Goal: Task Accomplishment & Management: Manage account settings

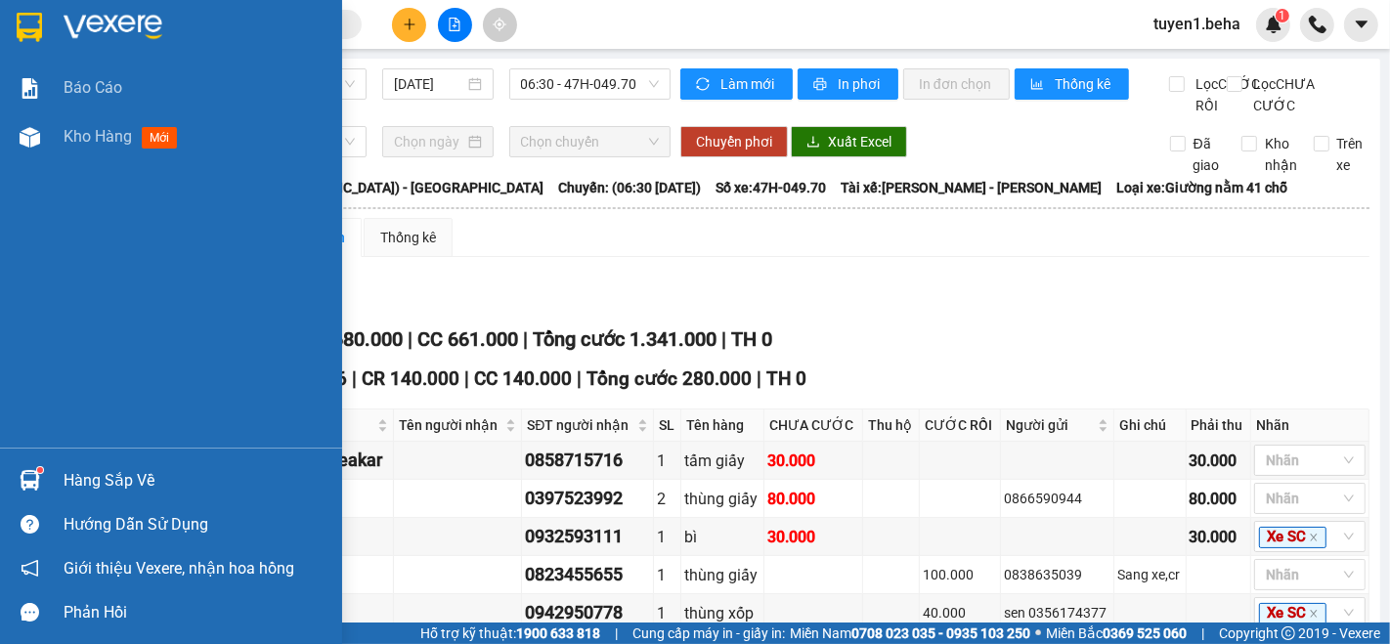
scroll to position [326, 0]
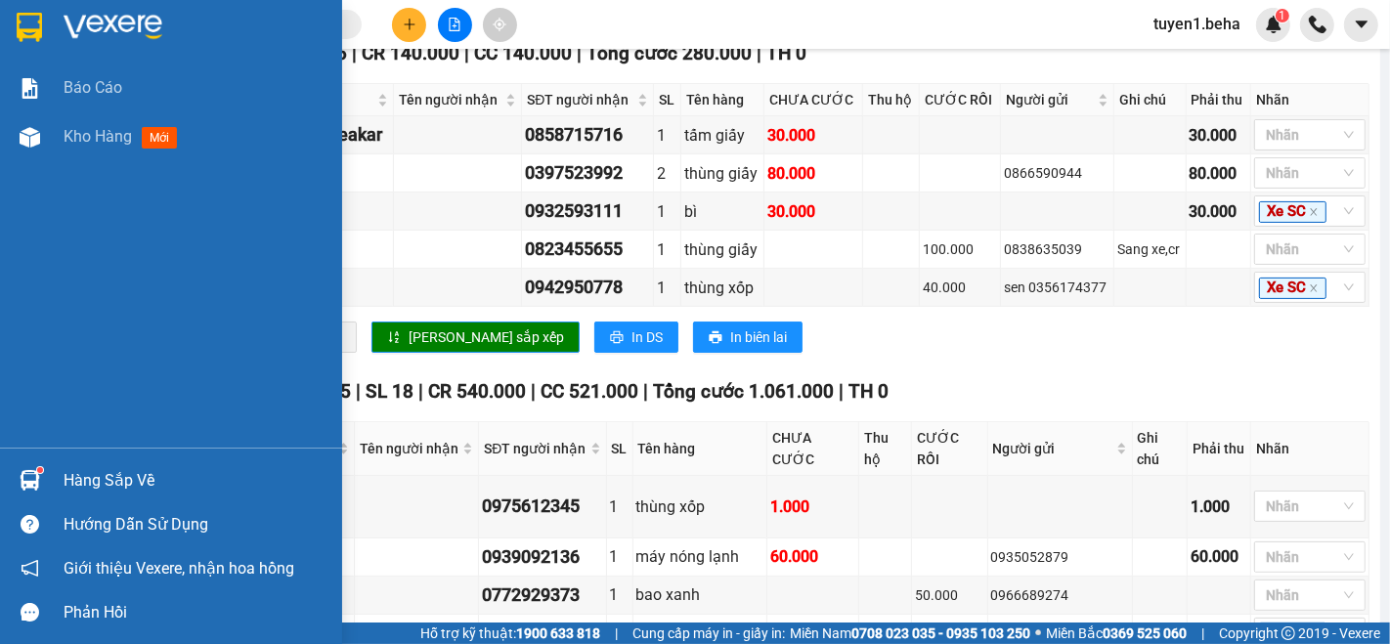
click at [48, 231] on div "Báo cáo Kho hàng mới" at bounding box center [171, 256] width 342 height 384
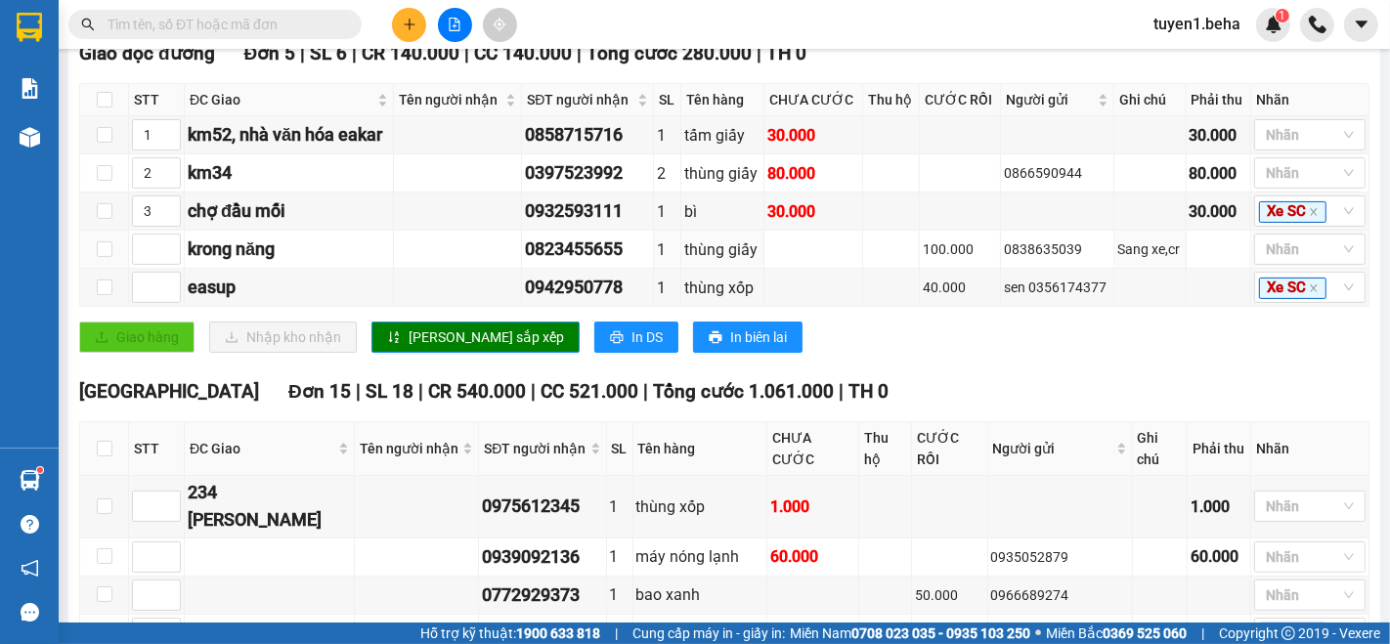
scroll to position [0, 0]
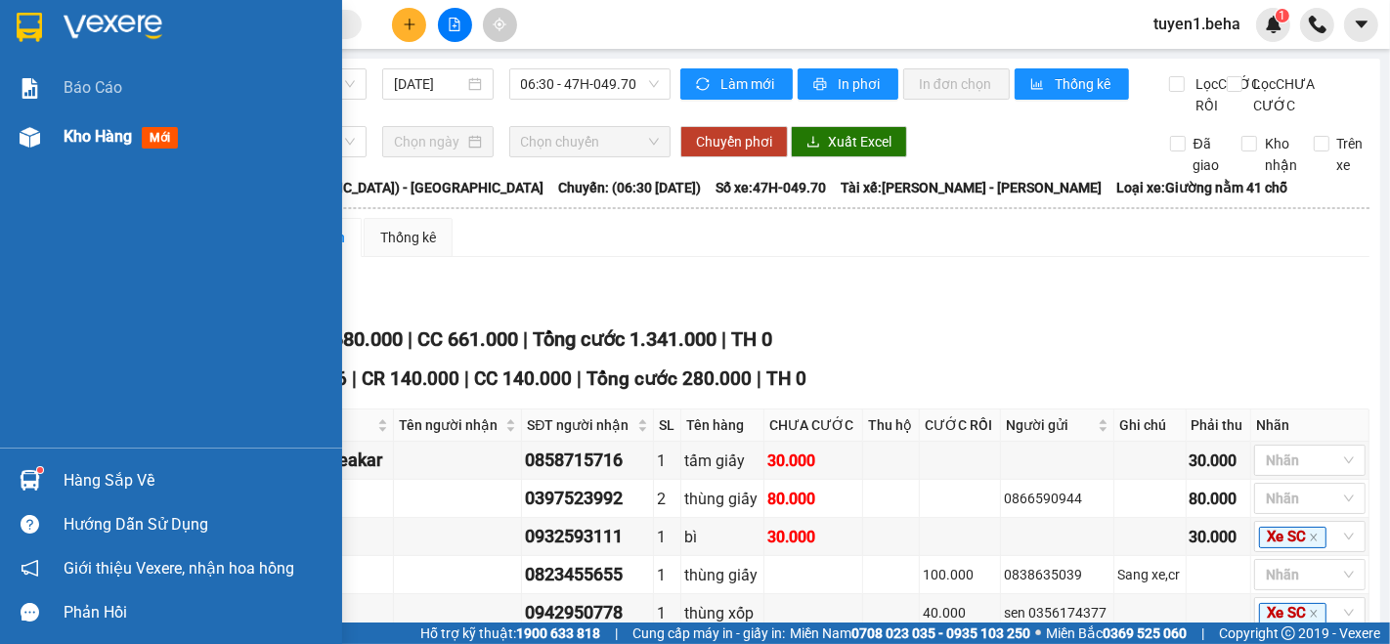
click at [91, 133] on span "Kho hàng" at bounding box center [98, 136] width 68 height 19
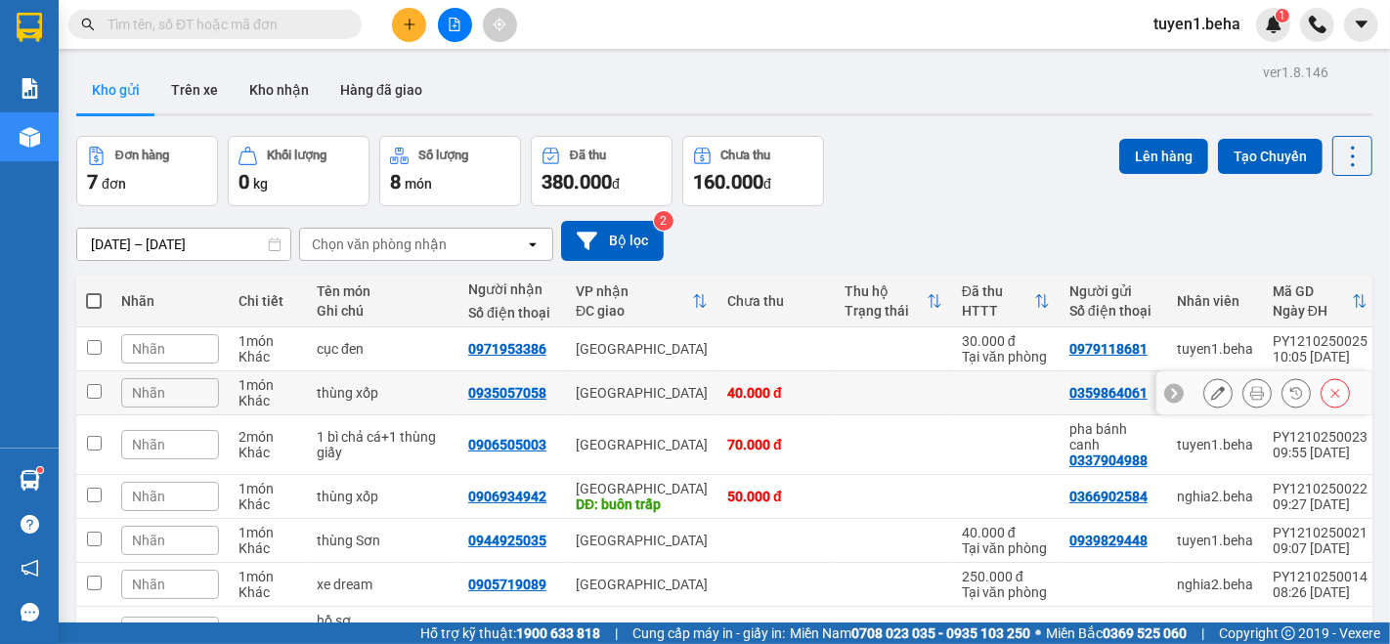
scroll to position [109, 0]
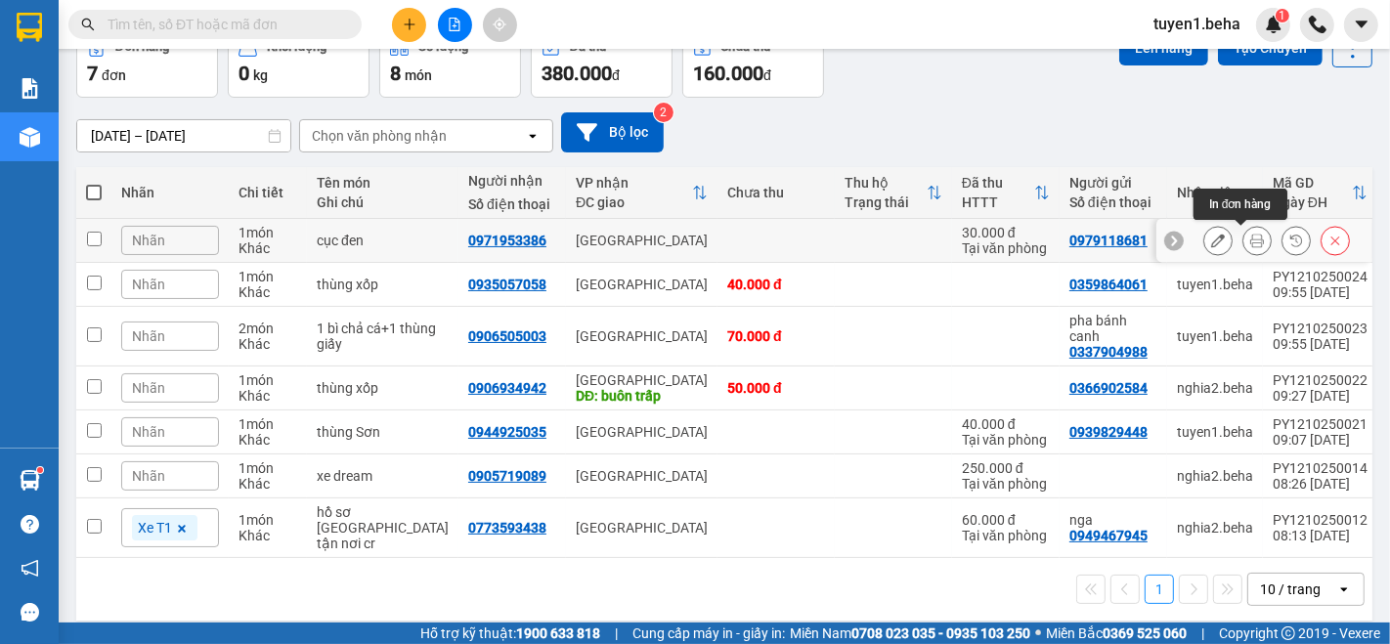
click at [1250, 241] on icon at bounding box center [1257, 241] width 14 height 14
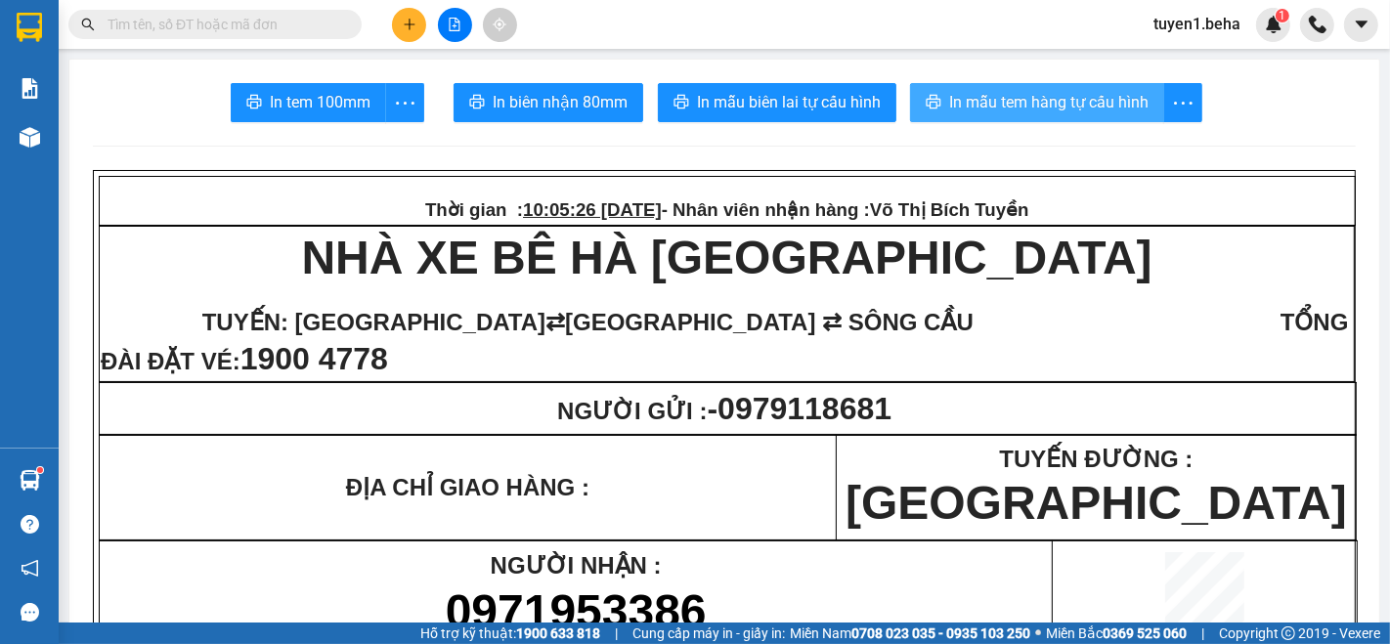
click at [992, 113] on span "In mẫu tem hàng tự cấu hình" at bounding box center [1048, 102] width 199 height 24
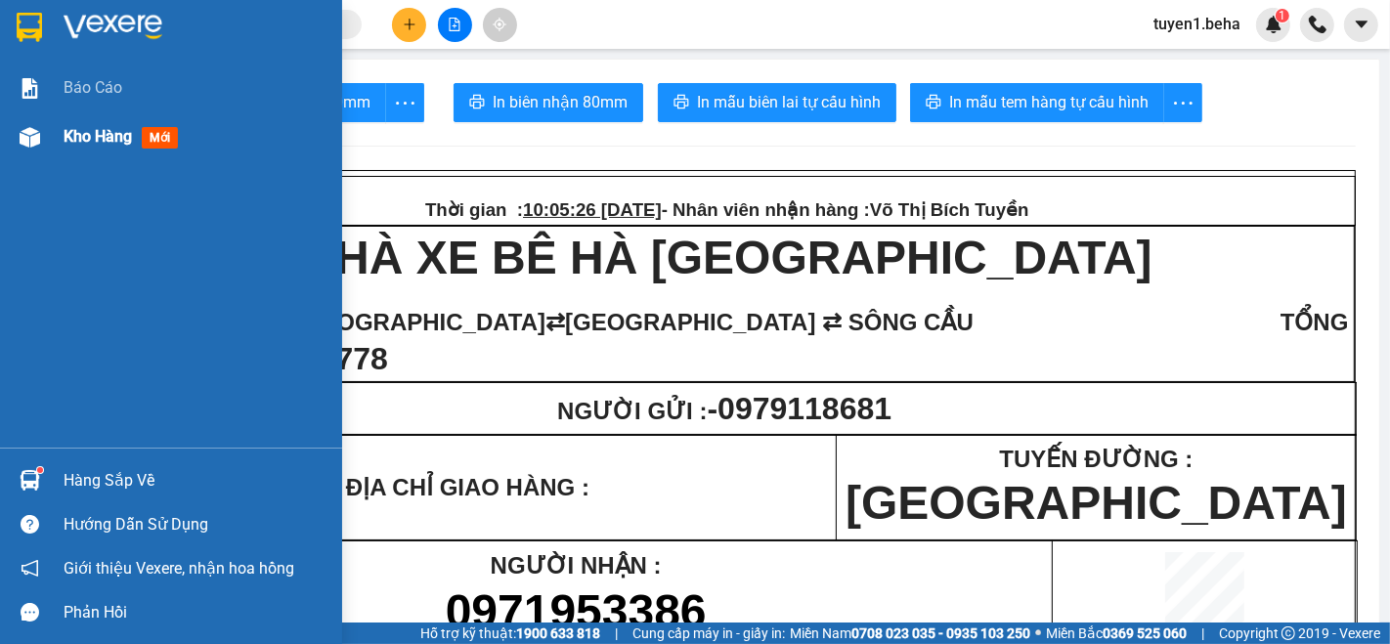
click at [108, 137] on span "Kho hàng" at bounding box center [98, 136] width 68 height 19
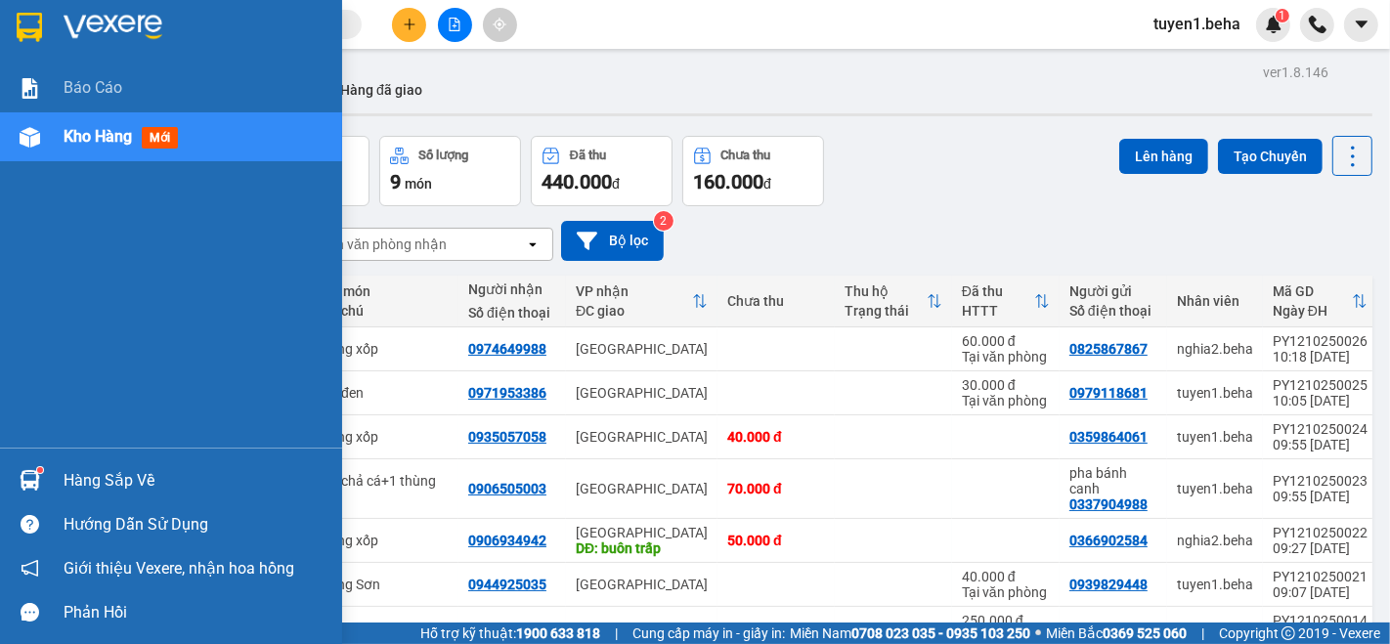
click at [37, 196] on div "Báo cáo Kho hàng mới" at bounding box center [171, 256] width 342 height 384
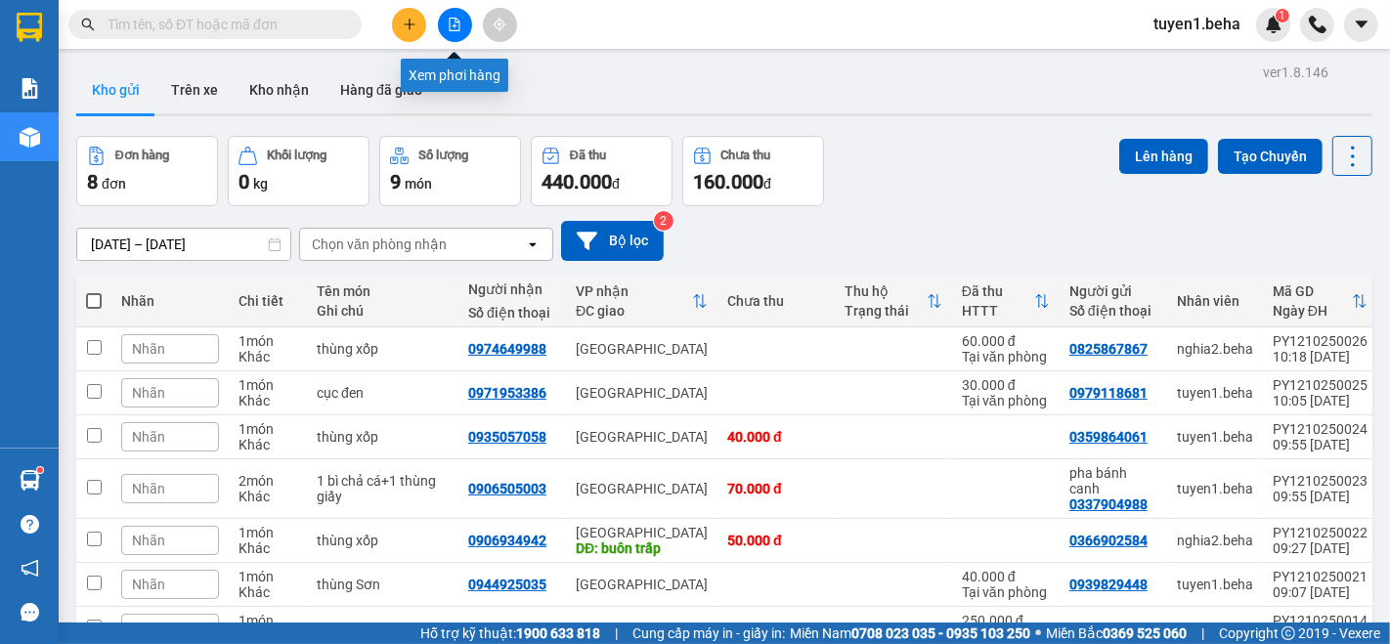
click at [449, 33] on button at bounding box center [455, 25] width 34 height 34
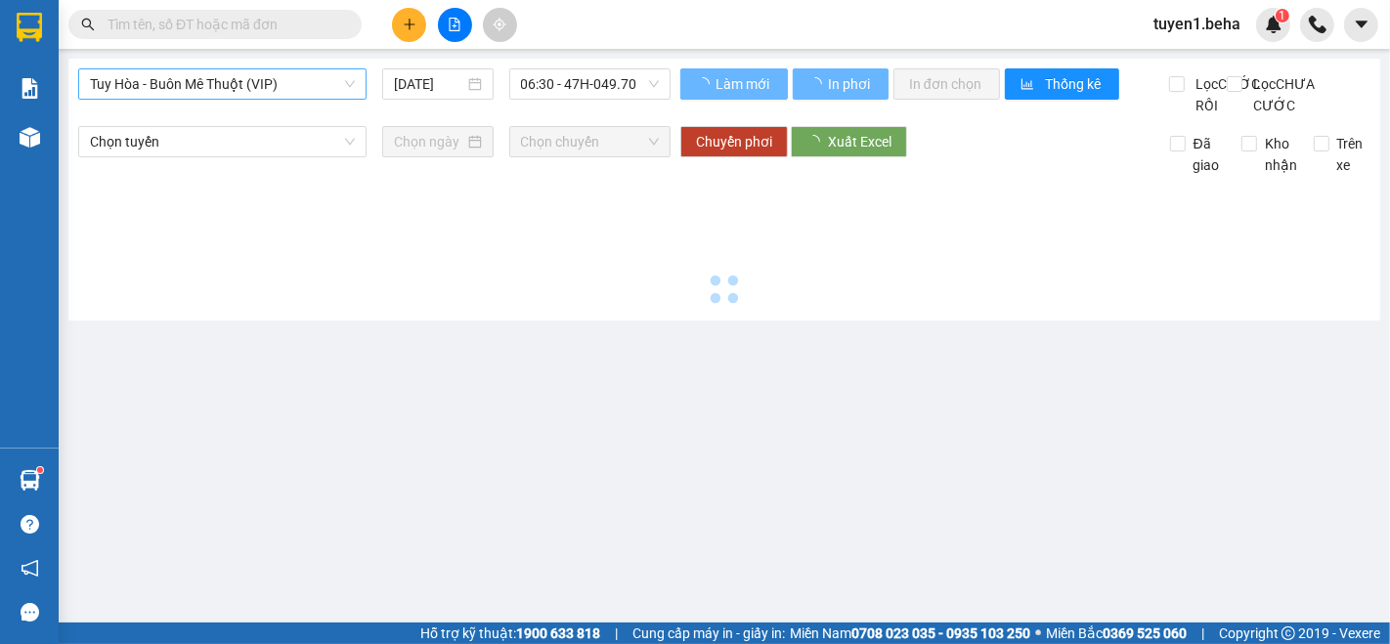
click at [184, 76] on span "Tuy Hòa - Buôn Mê Thuột (VIP)" at bounding box center [222, 83] width 265 height 29
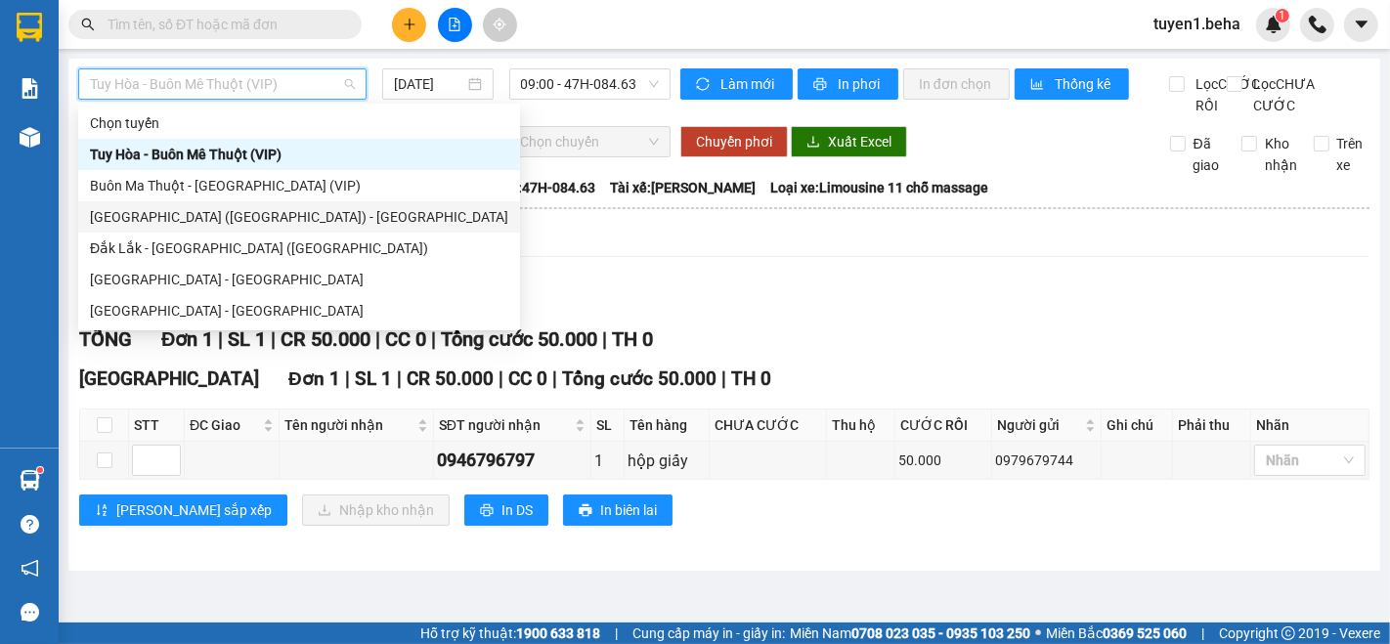
click at [234, 217] on div "[GEOGRAPHIC_DATA] ([GEOGRAPHIC_DATA]) - [GEOGRAPHIC_DATA]" at bounding box center [299, 217] width 418 height 22
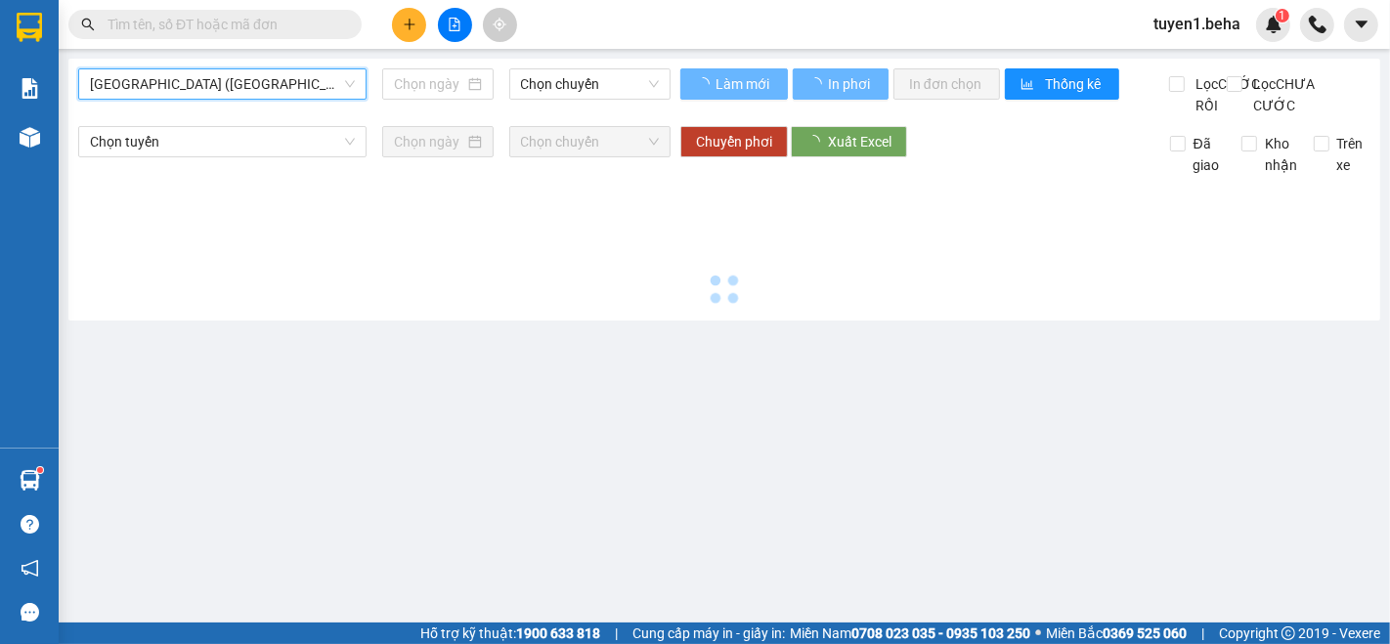
type input "[DATE]"
